Goal: Task Accomplishment & Management: Manage account settings

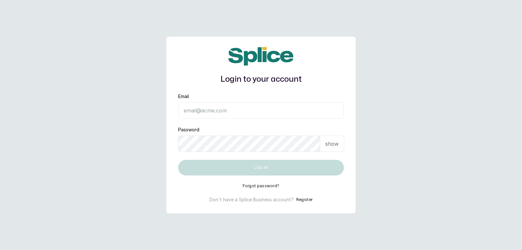
type input "[EMAIL_ADDRESS][DOMAIN_NAME]"
click at [329, 144] on p "show" at bounding box center [331, 144] width 13 height 8
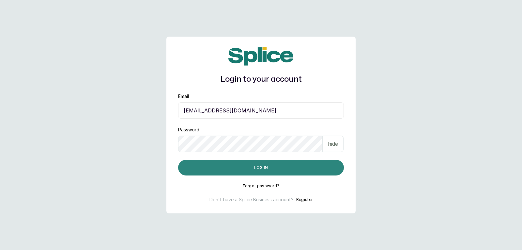
click at [334, 167] on button "Log in" at bounding box center [261, 167] width 166 height 16
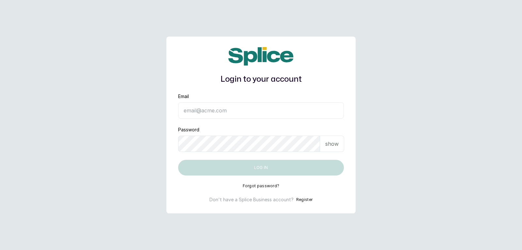
type input "yellowsisihair@gmail.com"
click at [329, 145] on p "show" at bounding box center [331, 144] width 13 height 8
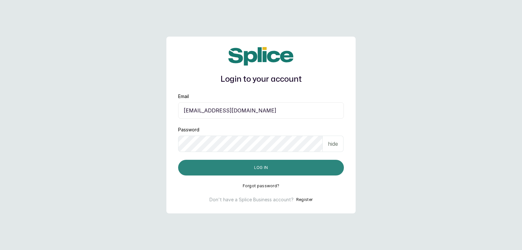
click at [320, 168] on button "Log in" at bounding box center [261, 167] width 166 height 16
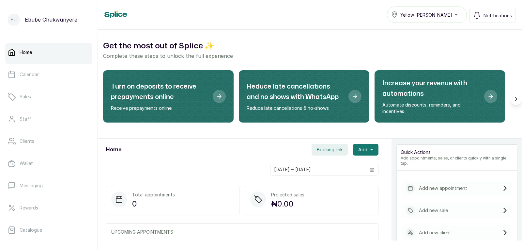
click at [44, 65] on ul "Home Calendar Sales Staff Clients Wallet Messaging Rewards Catalogue Money Sett…" at bounding box center [48, 186] width 87 height 286
click at [370, 149] on icon "button" at bounding box center [371, 150] width 3 height 2
click at [419, 207] on p "Add new sale" at bounding box center [433, 210] width 29 height 7
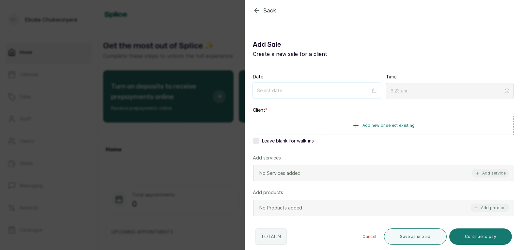
drag, startPoint x: 293, startPoint y: 90, endPoint x: 296, endPoint y: 90, distance: 3.6
click at [294, 90] on input at bounding box center [314, 90] width 114 height 7
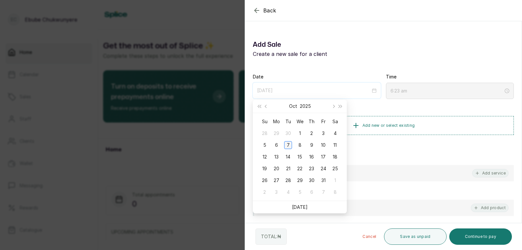
type input "[DATE]"
click at [290, 146] on div "7" at bounding box center [288, 145] width 8 height 8
type input "6:24 am"
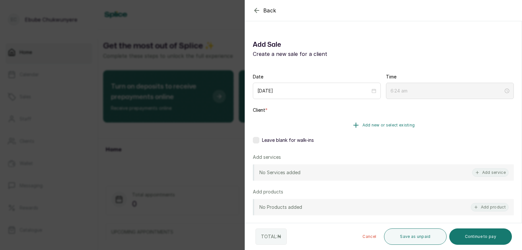
click at [299, 119] on button "Add new or select existing" at bounding box center [383, 125] width 261 height 18
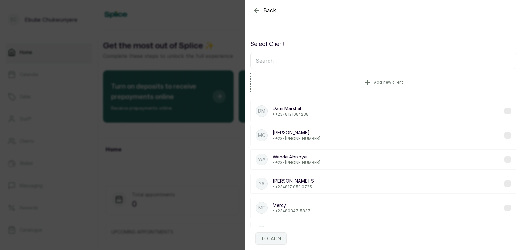
click at [294, 62] on input "text" at bounding box center [383, 61] width 266 height 16
type input "[PERSON_NAME]"
click at [327, 111] on div "[PERSON_NAME] • [PHONE_NUMBER]" at bounding box center [383, 111] width 266 height 20
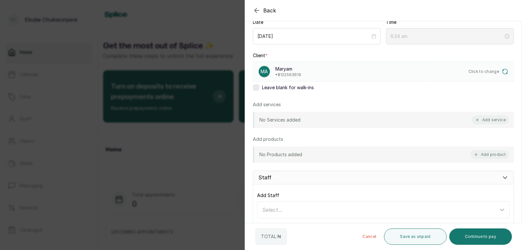
scroll to position [59, 0]
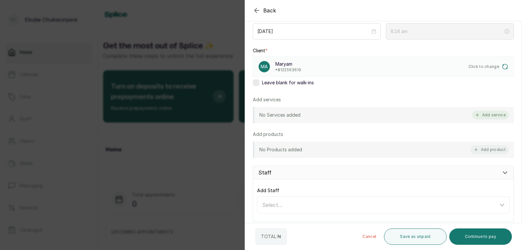
click at [481, 113] on button "Add service" at bounding box center [490, 115] width 37 height 8
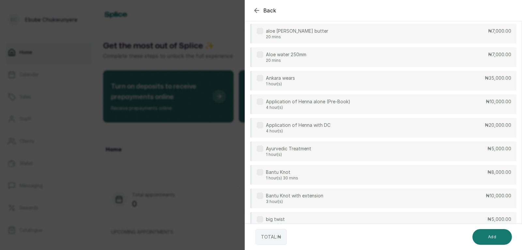
scroll to position [0, 0]
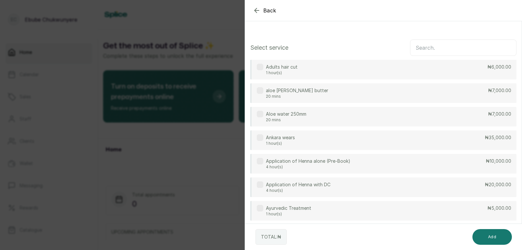
click at [437, 47] on input "text" at bounding box center [463, 47] width 106 height 16
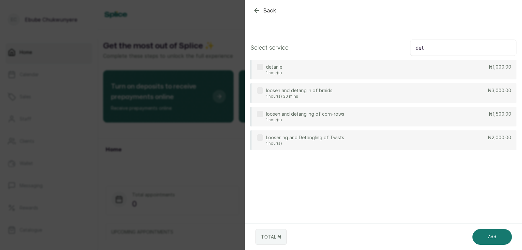
drag, startPoint x: 437, startPoint y: 69, endPoint x: 431, endPoint y: 70, distance: 6.0
click at [436, 69] on div "detanle 1 hour(s) ₦1,000.00" at bounding box center [383, 70] width 266 height 20
click at [433, 49] on input "det" at bounding box center [463, 47] width 106 height 16
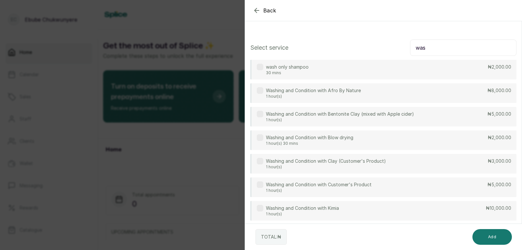
click at [419, 188] on div "Washing and Condition with Customer's Product 1 hour(s) ₦5,000.00" at bounding box center [383, 187] width 266 height 20
click at [469, 50] on input "was" at bounding box center [463, 47] width 106 height 16
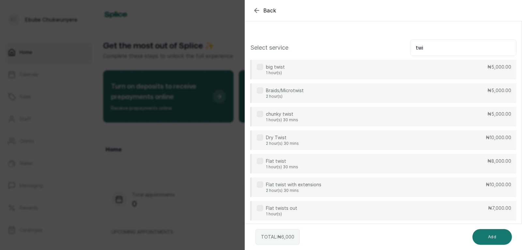
type input "twi"
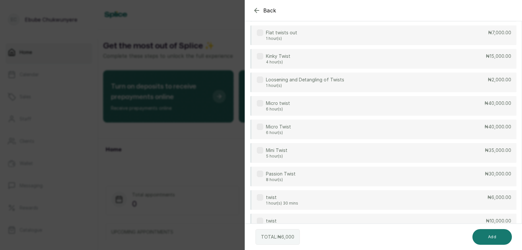
scroll to position [178, 0]
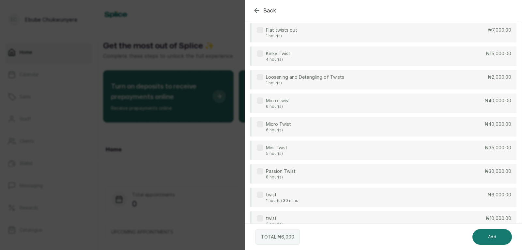
drag, startPoint x: 488, startPoint y: 200, endPoint x: 489, endPoint y: 197, distance: 3.7
click at [488, 198] on div "twist 1 hour(s) 30 mins ₦6,000.00" at bounding box center [383, 197] width 266 height 20
click at [467, 195] on div "twist 1 hour(s) 30 mins ₦6,000.00" at bounding box center [383, 197] width 266 height 20
click at [466, 198] on div "twist 1 hour(s) 30 mins ₦6,000.00" at bounding box center [383, 197] width 266 height 20
click at [488, 239] on button "Add" at bounding box center [491, 237] width 39 height 16
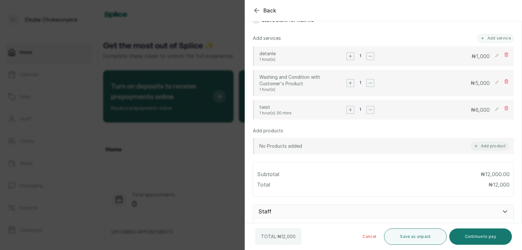
scroll to position [113, 0]
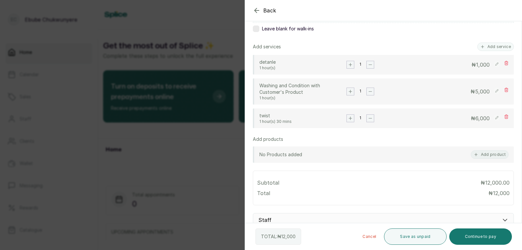
click at [495, 64] on icon at bounding box center [496, 63] width 3 height 3
click at [470, 66] on input "1,000" at bounding box center [462, 65] width 56 height 8
type input "2,000"
click at [493, 64] on rect at bounding box center [496, 65] width 6 height 6
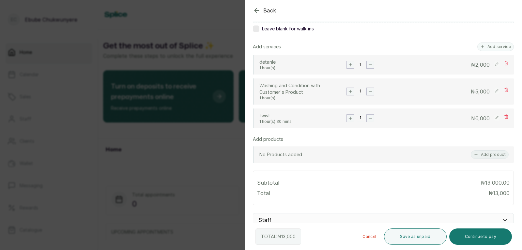
click at [493, 63] on rect at bounding box center [496, 64] width 7 height 7
click at [468, 62] on input "2,000" at bounding box center [462, 65] width 56 height 8
type input "1,000"
click at [493, 65] on rect at bounding box center [496, 65] width 6 height 6
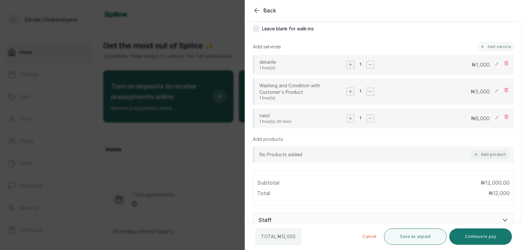
click at [352, 66] on rect "button" at bounding box center [350, 64] width 7 height 7
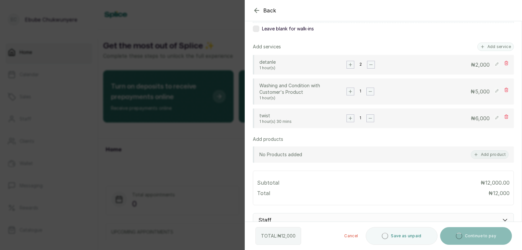
type input "6:27 am"
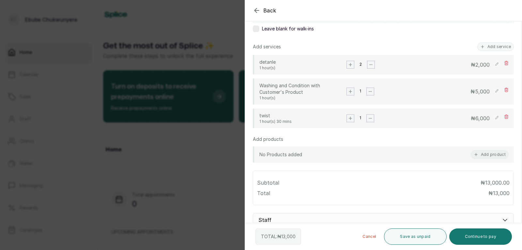
click at [370, 67] on rect "button" at bounding box center [371, 64] width 7 height 7
click at [349, 91] on icon "button" at bounding box center [350, 91] width 3 height 3
click at [368, 91] on rect "button" at bounding box center [371, 91] width 7 height 7
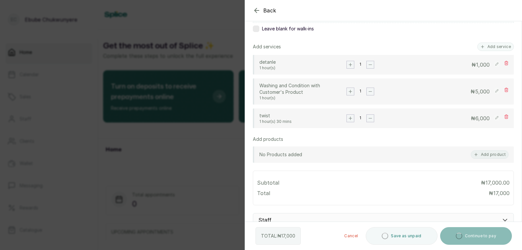
click at [348, 119] on rect "button" at bounding box center [350, 117] width 7 height 7
click at [367, 117] on icon "button" at bounding box center [370, 117] width 7 height 7
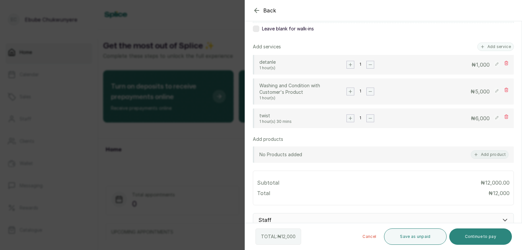
click at [484, 239] on button "Continue to pay" at bounding box center [480, 236] width 63 height 16
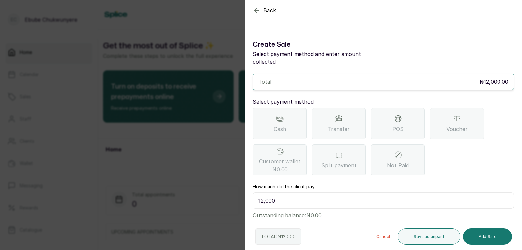
click at [402, 125] on span "POS" at bounding box center [397, 129] width 11 height 8
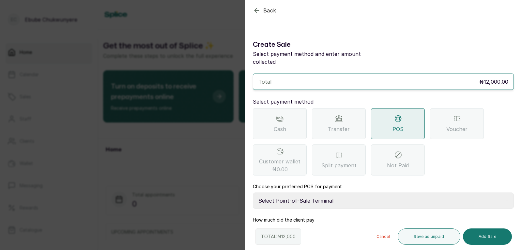
click at [367, 194] on select "Select Point-of-Sale Terminal FCMB - POS First City Monument Bank Providus - PO…" at bounding box center [383, 200] width 261 height 16
select select "aa2ad0f0-a10e-4f4c-bd19-89f63e8f7bd1"
click at [253, 192] on select "Select Point-of-Sale Terminal FCMB - POS First City Monument Bank Providus - PO…" at bounding box center [383, 200] width 261 height 16
click at [491, 235] on button "Add Sale" at bounding box center [487, 236] width 49 height 16
click at [490, 233] on button "Add Sale" at bounding box center [487, 236] width 49 height 16
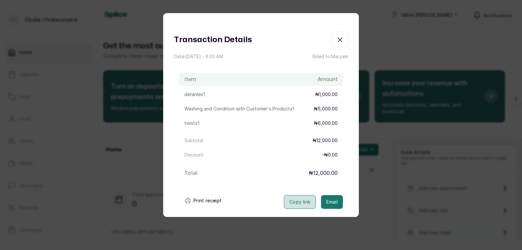
click at [288, 199] on button "Copy link" at bounding box center [300, 202] width 32 height 14
click at [338, 43] on icon "button" at bounding box center [340, 40] width 8 height 8
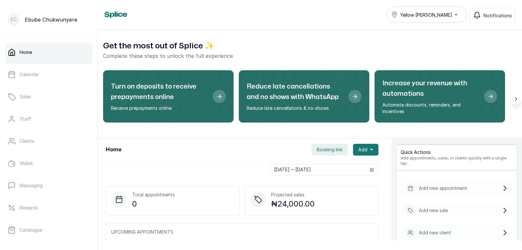
click at [438, 185] on p "Add new appointment" at bounding box center [443, 188] width 48 height 7
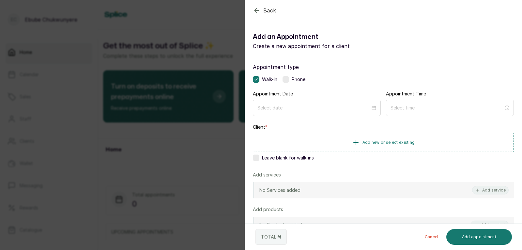
click at [252, 14] on div "Back" at bounding box center [506, 10] width 522 height 21
click at [259, 12] on icon "button" at bounding box center [257, 11] width 8 height 8
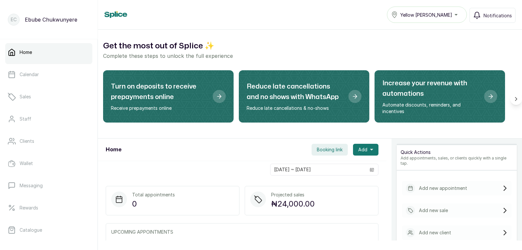
click at [411, 207] on div "Add new sale" at bounding box center [427, 209] width 42 height 9
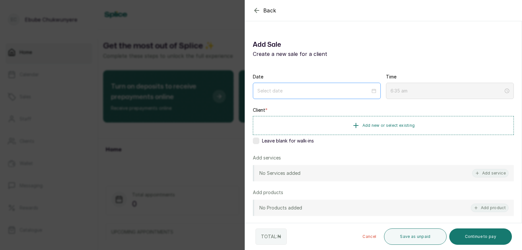
click at [271, 95] on div at bounding box center [317, 91] width 128 height 16
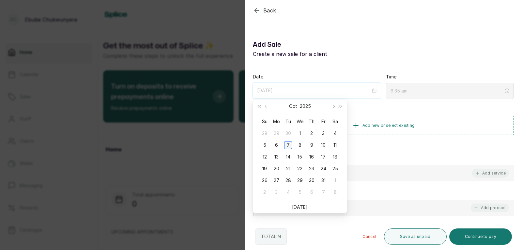
type input "[DATE]"
click at [289, 144] on div "7" at bounding box center [288, 145] width 8 height 8
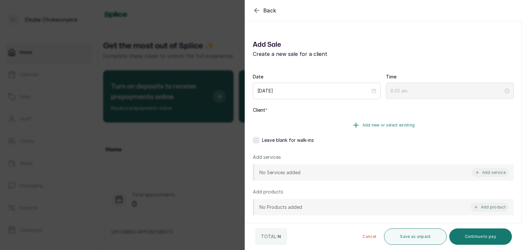
click at [384, 132] on button "Add new or select existing" at bounding box center [383, 125] width 261 height 18
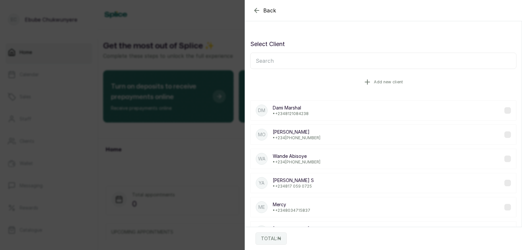
click at [399, 82] on span "Add new client" at bounding box center [388, 81] width 29 height 5
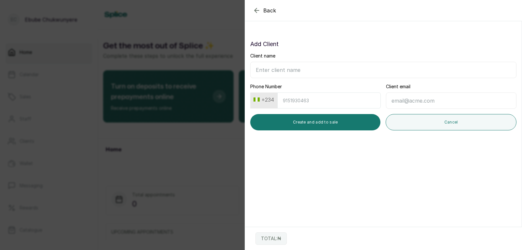
click at [255, 11] on icon "button" at bounding box center [256, 10] width 4 height 4
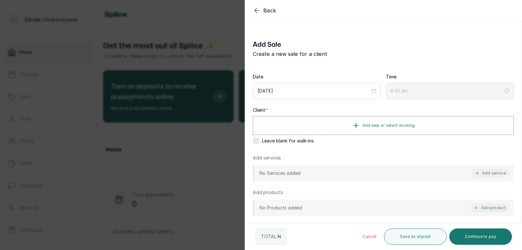
click at [256, 8] on icon "button" at bounding box center [257, 11] width 8 height 8
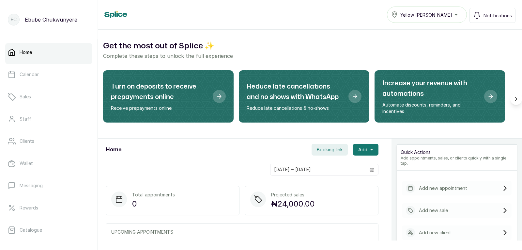
click at [439, 185] on p "Add new appointment" at bounding box center [443, 188] width 48 height 7
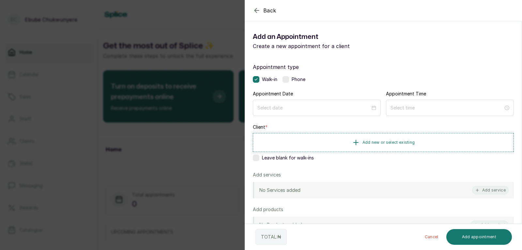
click at [287, 80] on label at bounding box center [285, 79] width 7 height 7
click at [289, 108] on input at bounding box center [314, 107] width 114 height 7
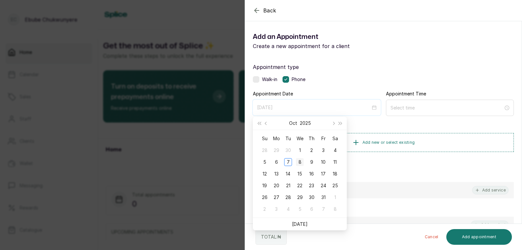
type input "[DATE]"
click at [301, 161] on div "8" at bounding box center [300, 162] width 8 height 8
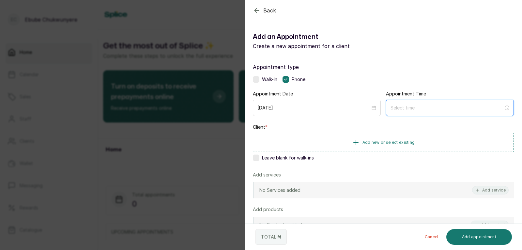
click at [471, 110] on input at bounding box center [446, 107] width 113 height 7
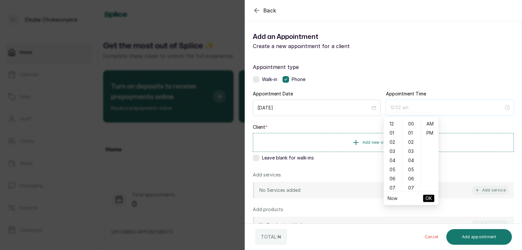
type input "12:03 am"
type input "3:00 am"
type input "7:00 am"
click at [393, 178] on div "09" at bounding box center [393, 179] width 16 height 9
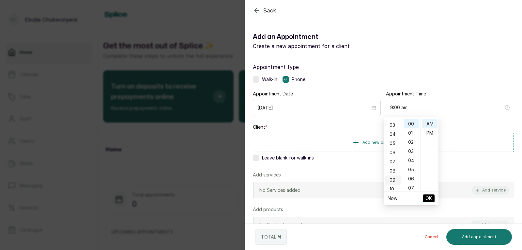
scroll to position [82, 0]
click at [431, 121] on div "AM" at bounding box center [430, 123] width 16 height 9
type input "9:00 am"
click at [427, 195] on span "OK" at bounding box center [428, 198] width 7 height 12
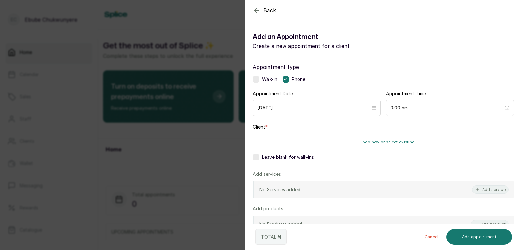
click at [400, 144] on span "Add new or select existing" at bounding box center [388, 141] width 53 height 5
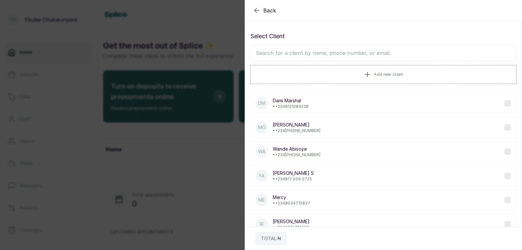
drag, startPoint x: 317, startPoint y: 55, endPoint x: 318, endPoint y: 51, distance: 3.6
click at [317, 52] on input "text" at bounding box center [383, 53] width 266 height 16
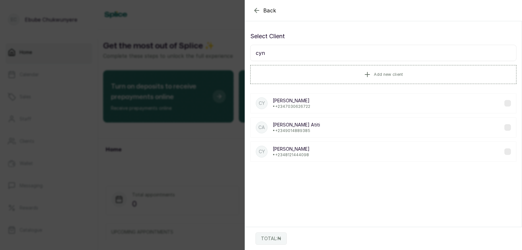
type input "cyn"
click at [297, 127] on p "[PERSON_NAME]" at bounding box center [296, 124] width 47 height 7
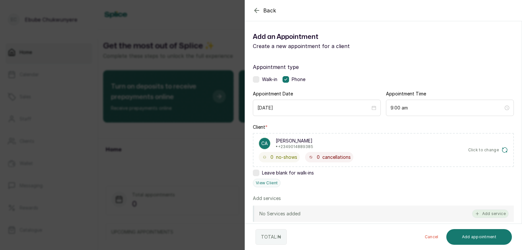
click at [486, 213] on button "Add service" at bounding box center [490, 213] width 37 height 8
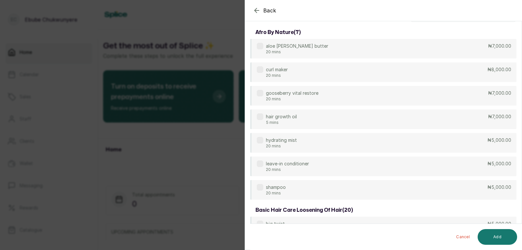
scroll to position [0, 0]
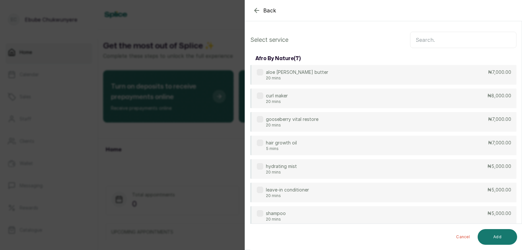
click at [441, 40] on input "text" at bounding box center [463, 40] width 106 height 16
type input "a"
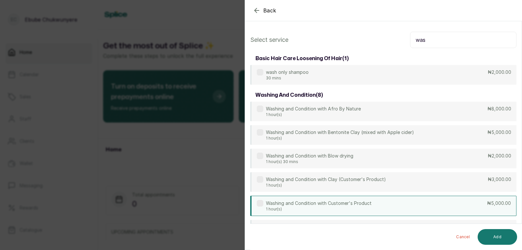
type input "was"
click at [347, 202] on p "Washing and Condition with Customer's Product" at bounding box center [319, 203] width 106 height 7
click at [497, 237] on button "Add" at bounding box center [496, 237] width 39 height 16
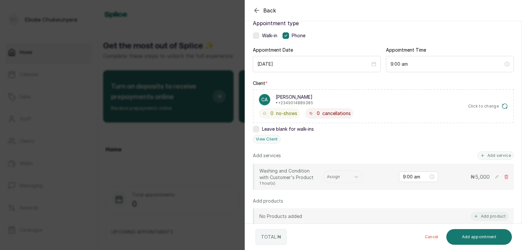
scroll to position [48, 0]
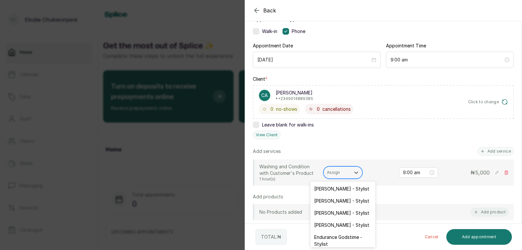
click at [348, 172] on div "Assign" at bounding box center [337, 172] width 27 height 8
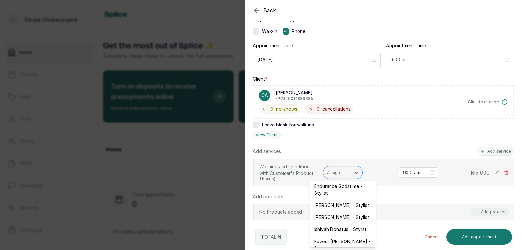
scroll to position [52, 0]
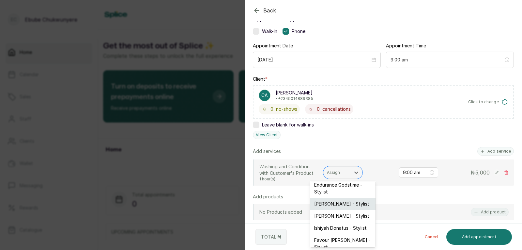
click at [331, 204] on div "[PERSON_NAME] - Stylist" at bounding box center [342, 203] width 65 height 12
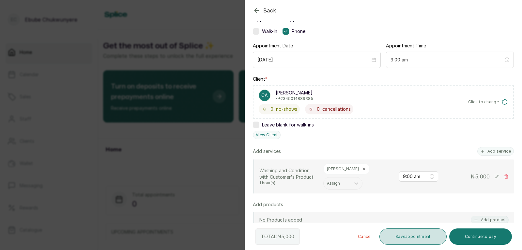
click at [421, 235] on button "Save appointment" at bounding box center [412, 236] width 67 height 16
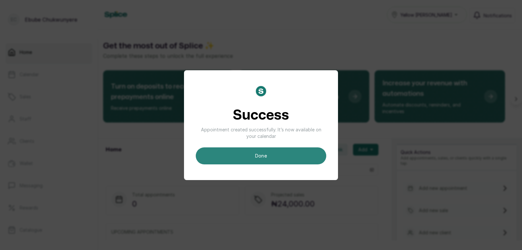
click at [248, 158] on button "done" at bounding box center [261, 155] width 130 height 17
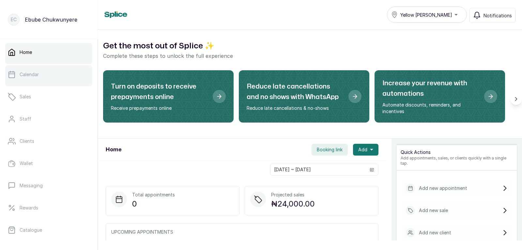
click at [61, 80] on link "Calendar" at bounding box center [48, 74] width 87 height 18
